Goal: Task Accomplishment & Management: Use online tool/utility

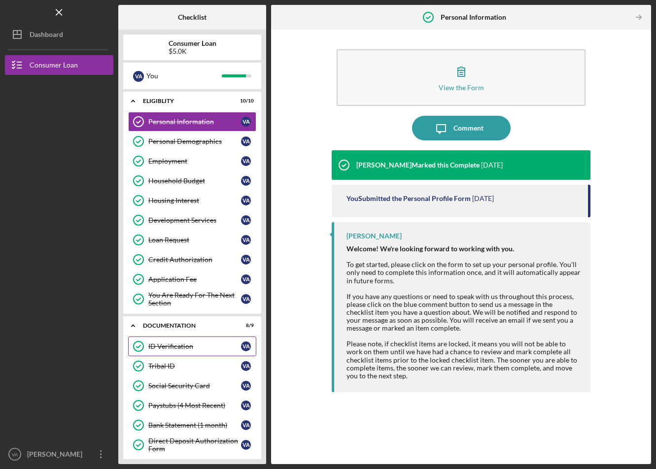
scroll to position [131, 0]
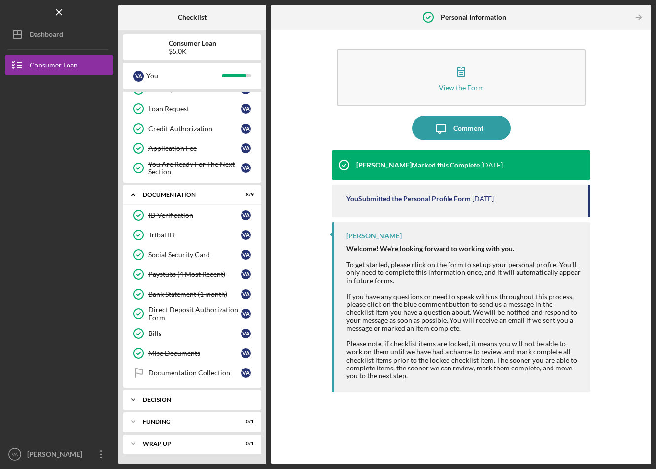
click at [200, 394] on div "Icon/Expander Decision 0 / 1" at bounding box center [192, 400] width 138 height 20
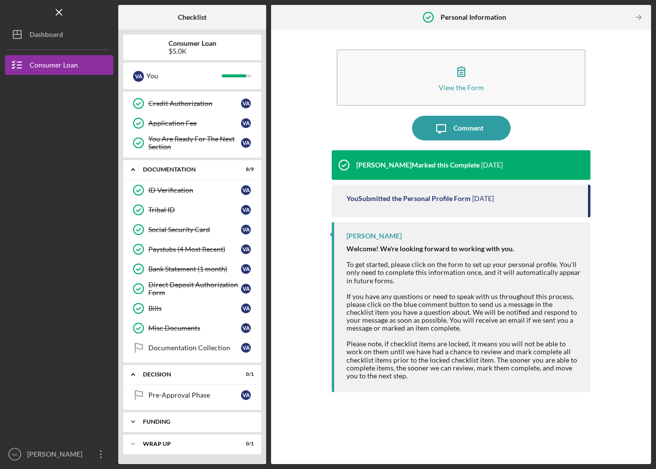
click at [206, 417] on div "Icon/Expander Funding 0 / 1" at bounding box center [192, 422] width 138 height 20
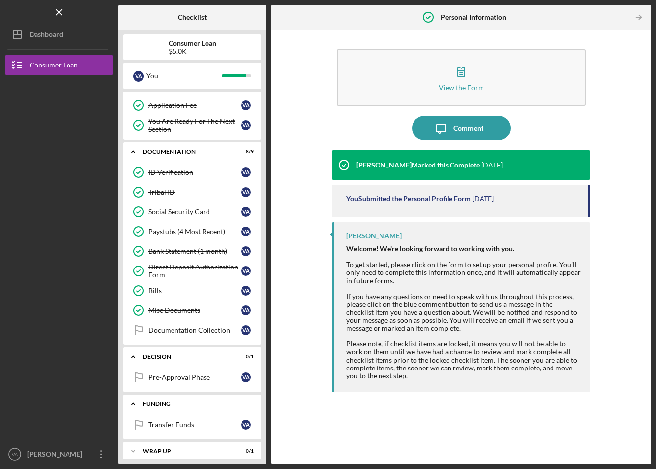
scroll to position [181, 0]
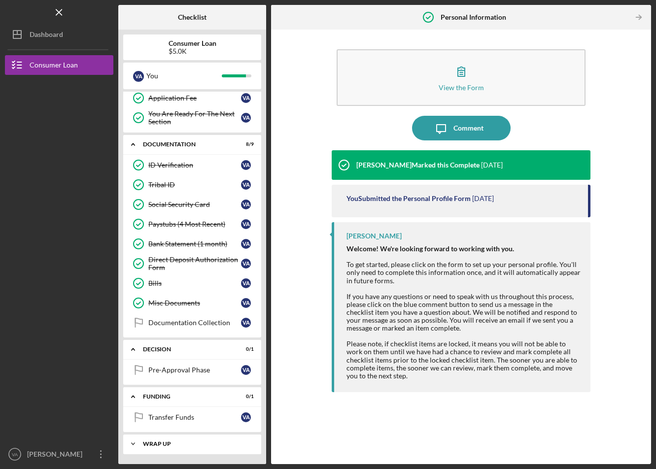
click at [229, 443] on div "Wrap up" at bounding box center [196, 444] width 106 height 6
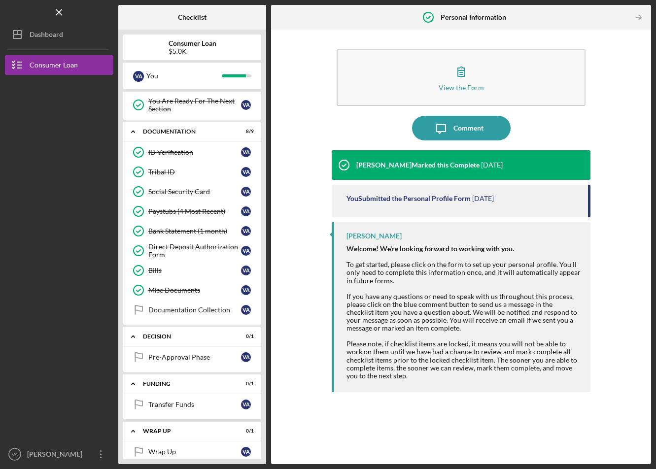
scroll to position [207, 0]
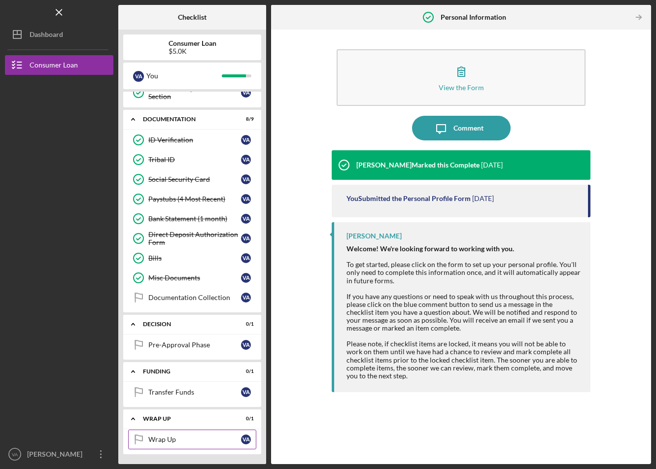
click at [195, 438] on div "Wrap Up" at bounding box center [194, 440] width 93 height 8
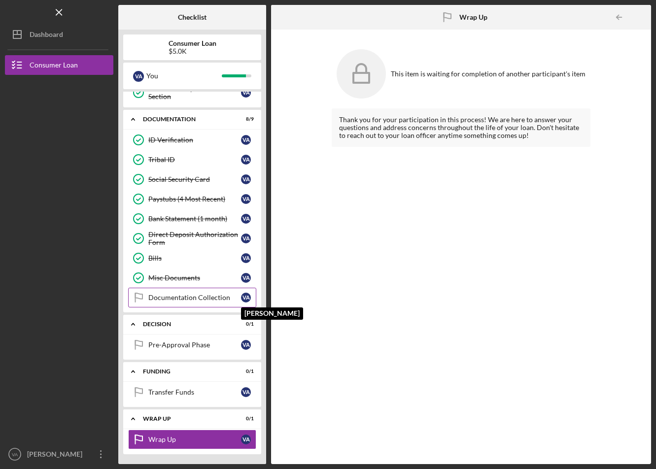
click at [246, 299] on div "V A" at bounding box center [246, 298] width 10 height 10
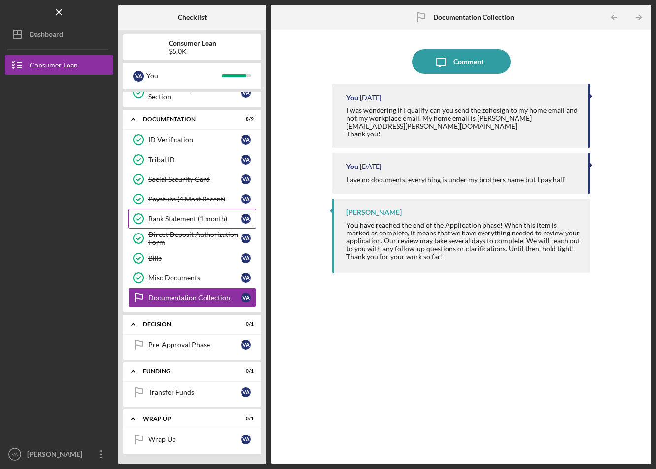
click at [207, 225] on link "Bank Statement (1 month) Bank Statement (1 month) V A" at bounding box center [192, 219] width 128 height 20
